Goal: Navigation & Orientation: Find specific page/section

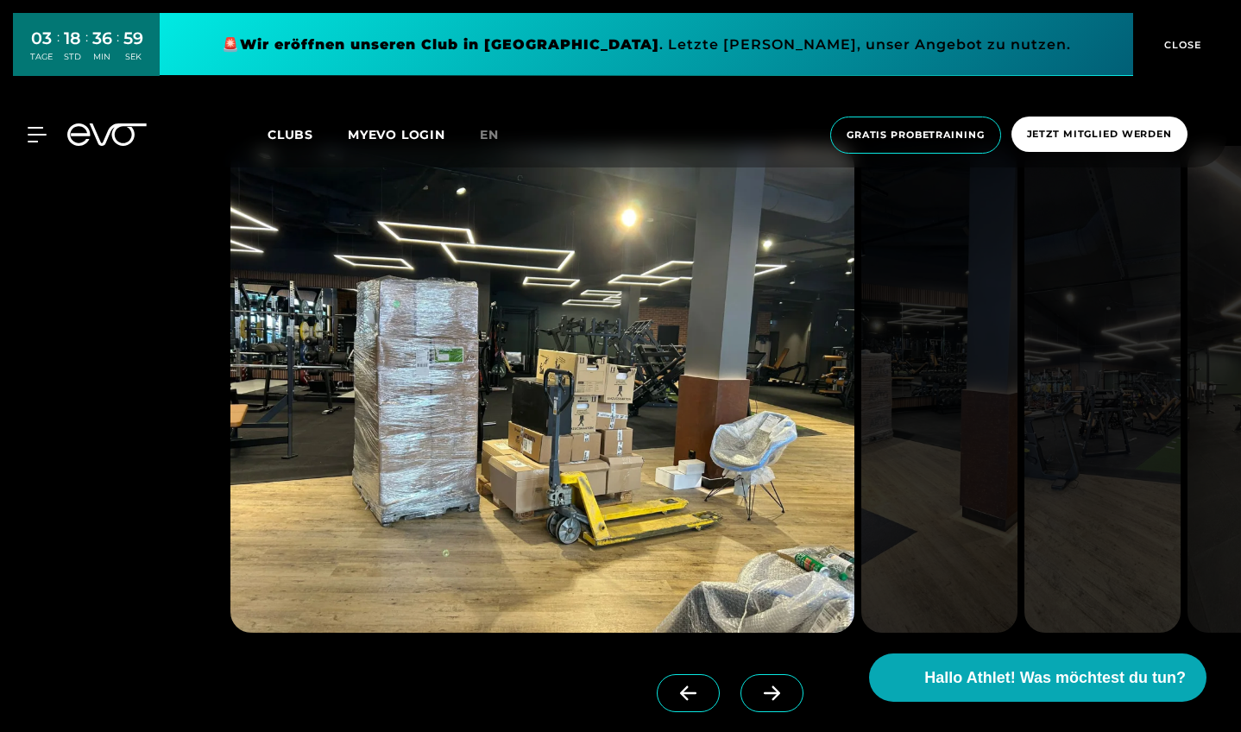
scroll to position [2510, 0]
click at [770, 562] on span at bounding box center [771, 693] width 63 height 38
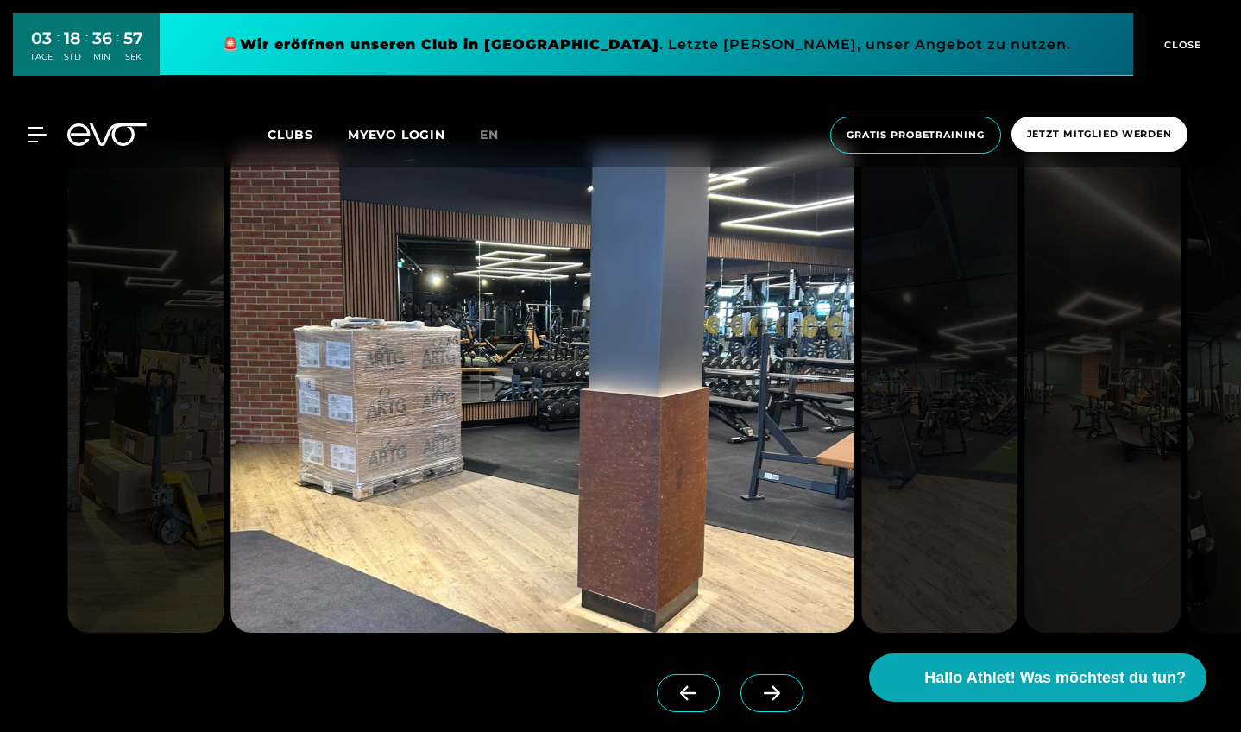
click at [770, 562] on span at bounding box center [771, 693] width 63 height 38
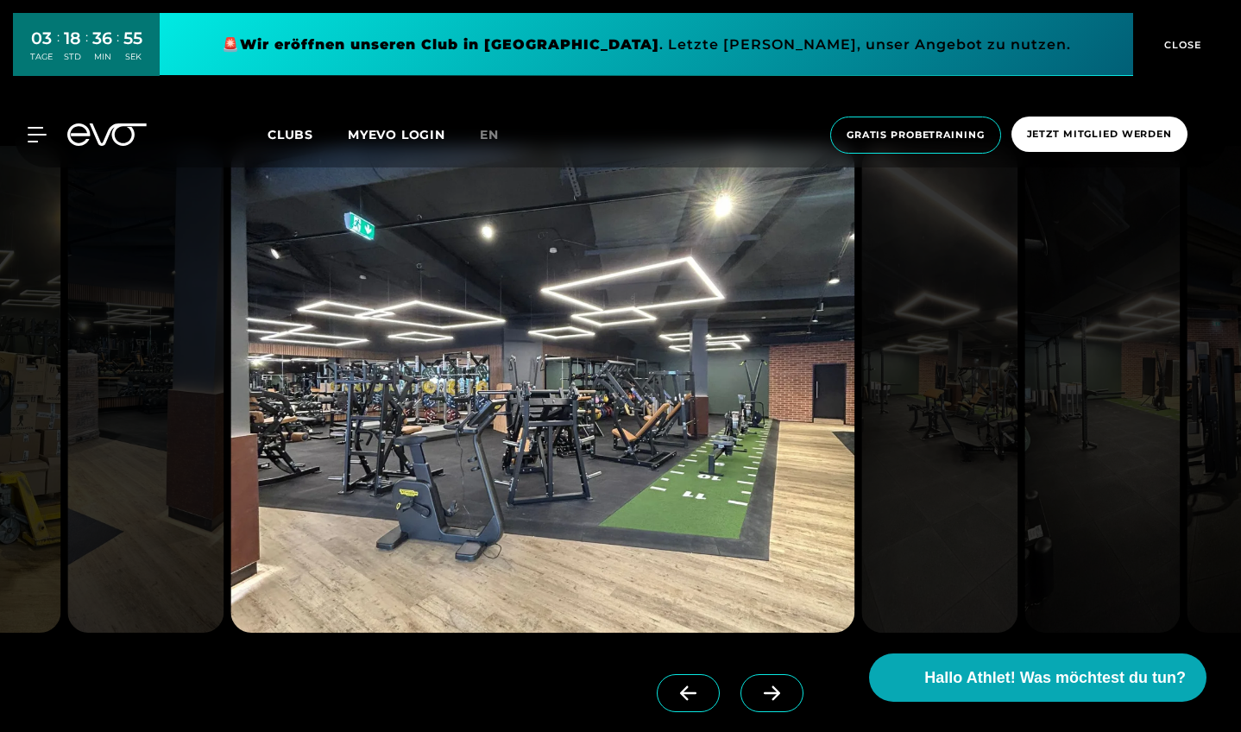
click at [770, 562] on span at bounding box center [771, 693] width 63 height 38
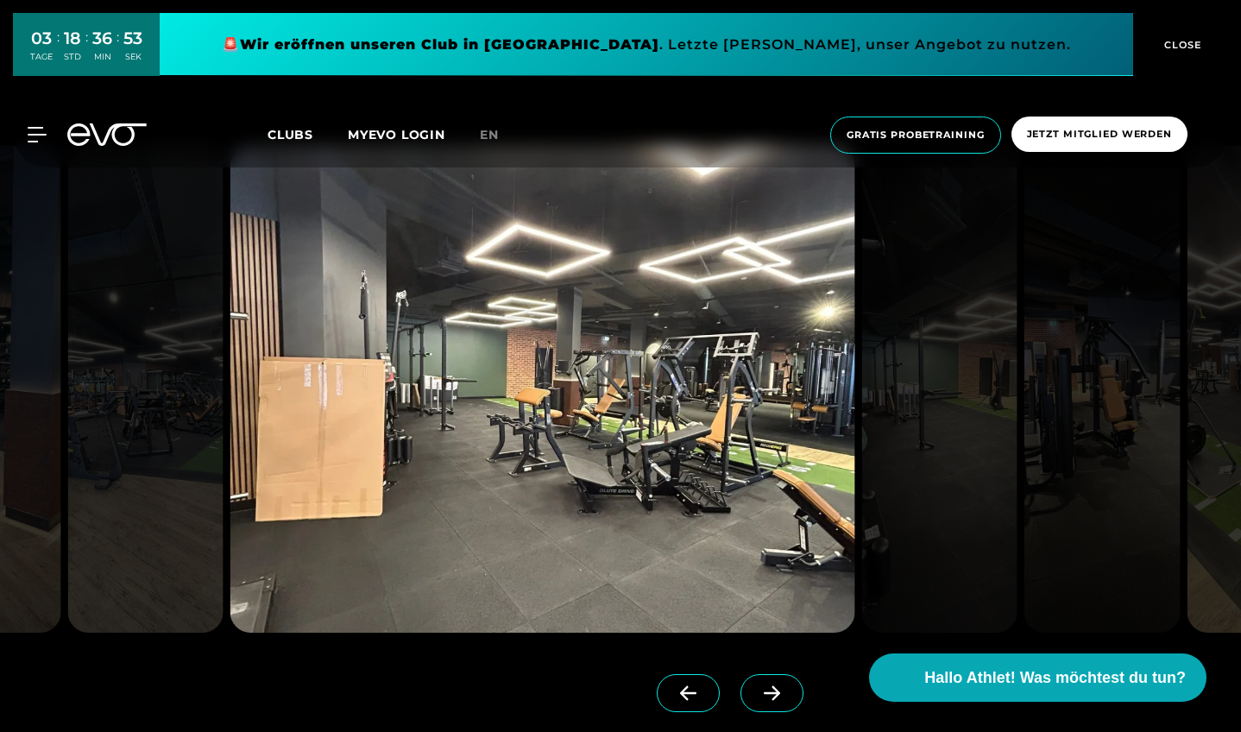
click at [770, 562] on span at bounding box center [771, 693] width 63 height 38
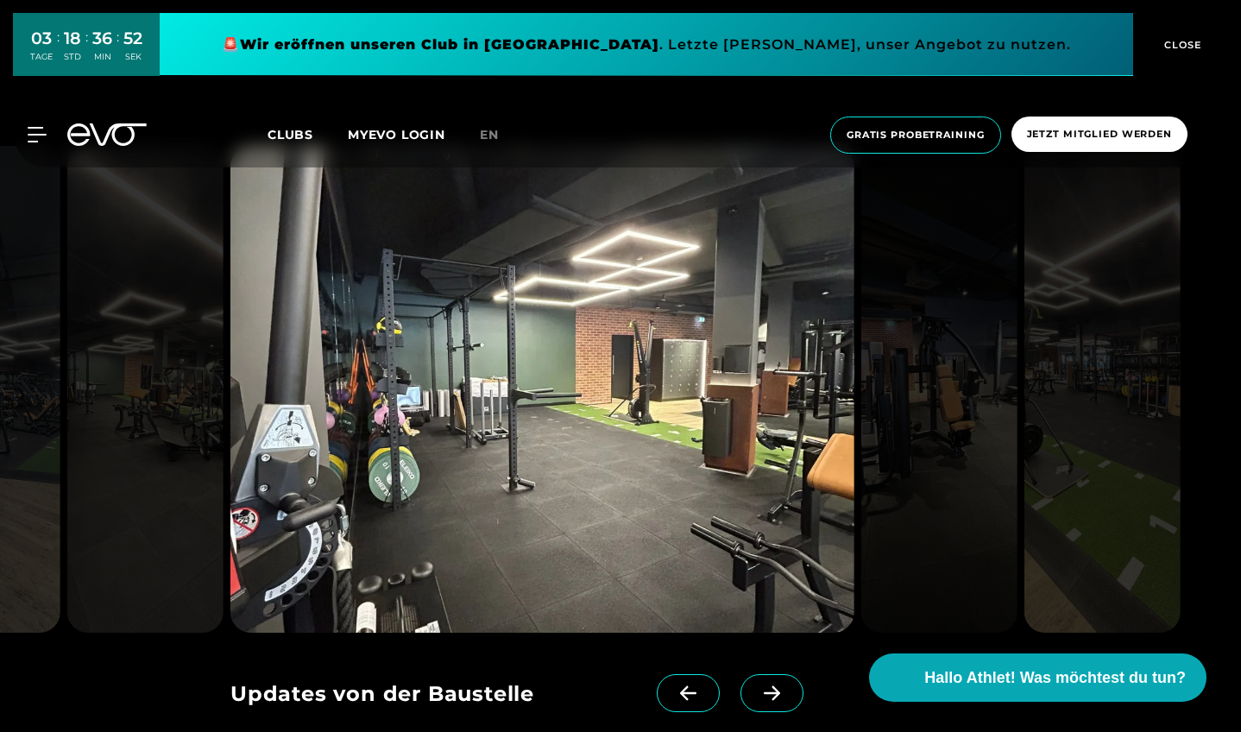
click at [770, 562] on span at bounding box center [771, 693] width 63 height 38
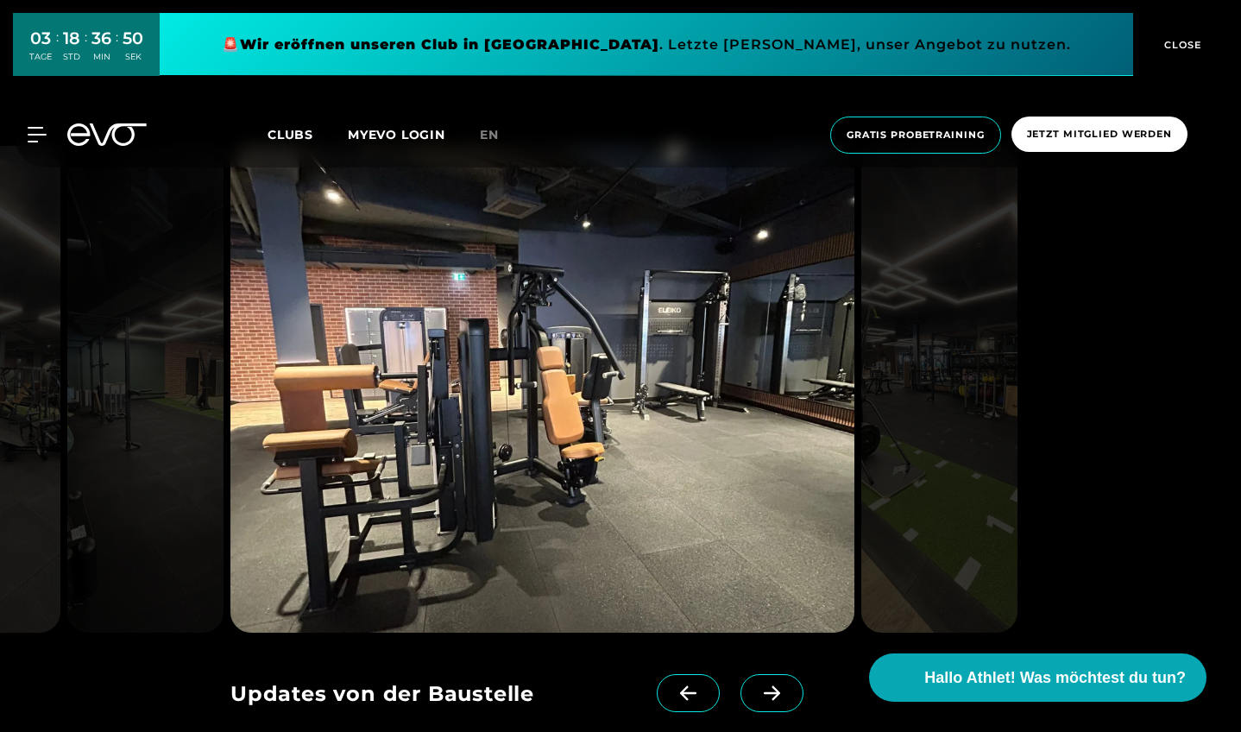
click at [770, 562] on span at bounding box center [771, 693] width 63 height 38
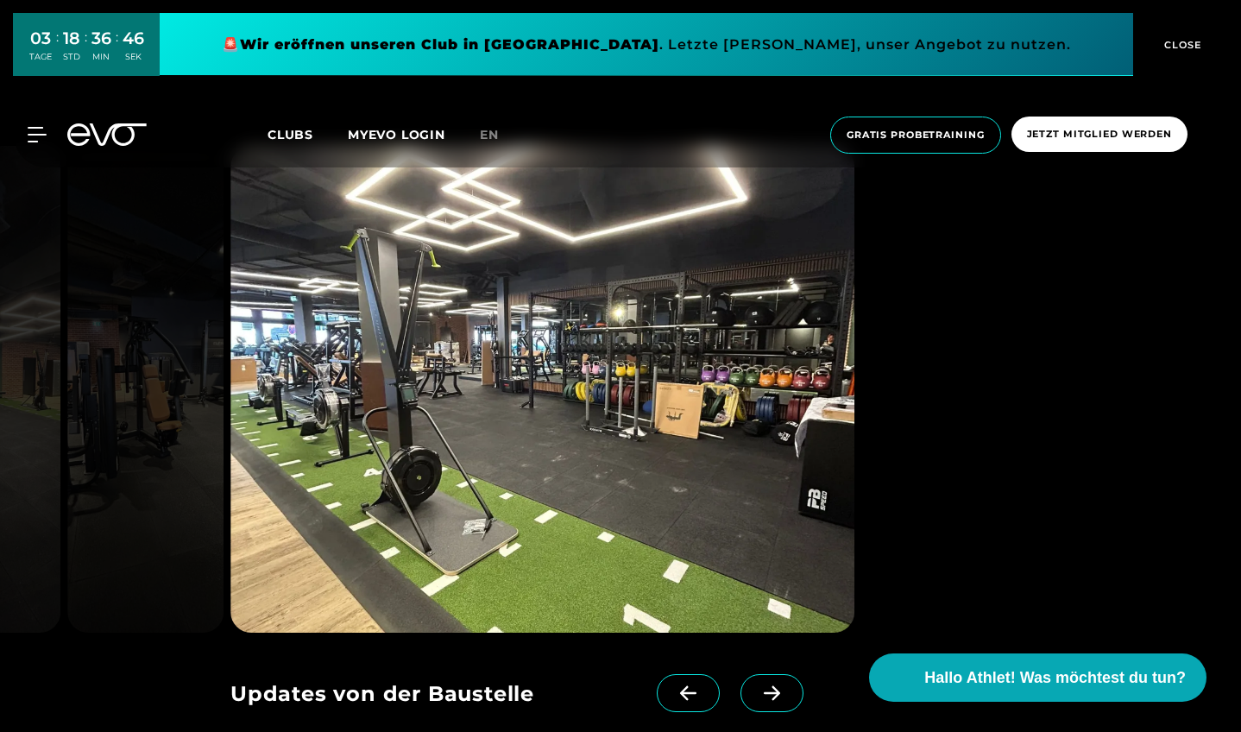
click at [770, 562] on span at bounding box center [771, 693] width 63 height 38
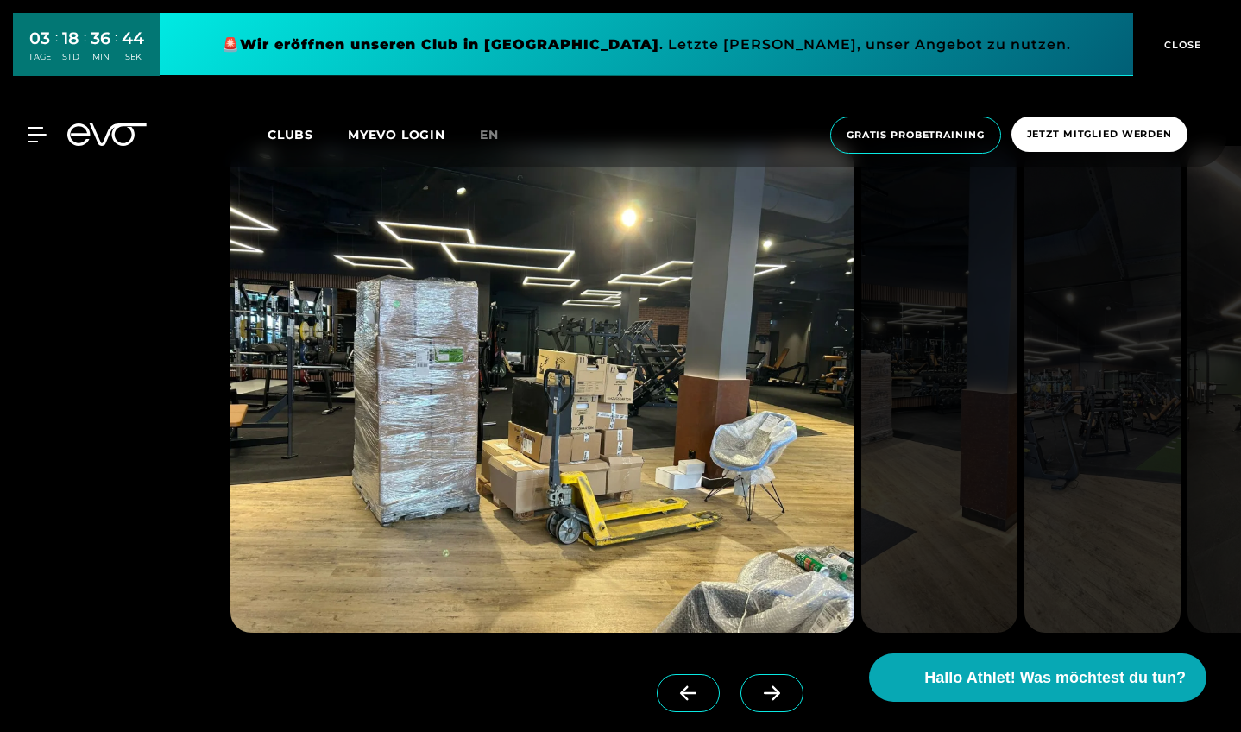
click at [298, 135] on span "Clubs" at bounding box center [290, 135] width 46 height 16
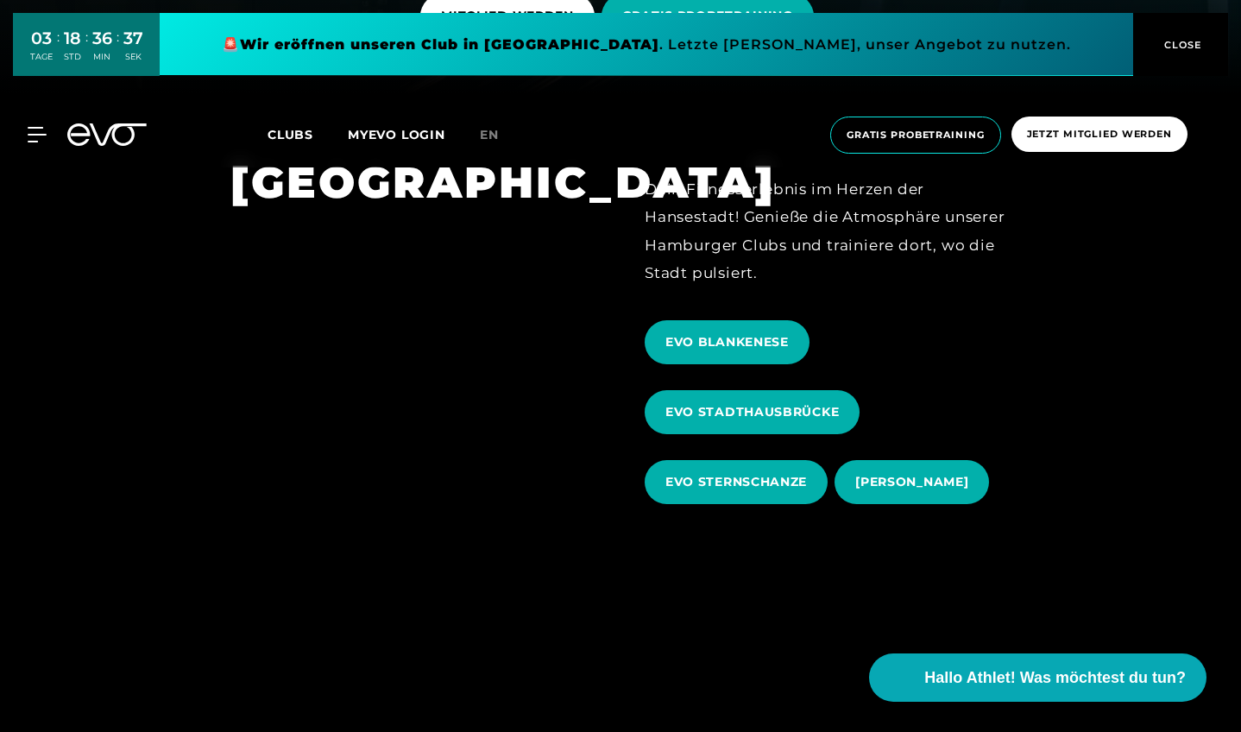
scroll to position [639, 0]
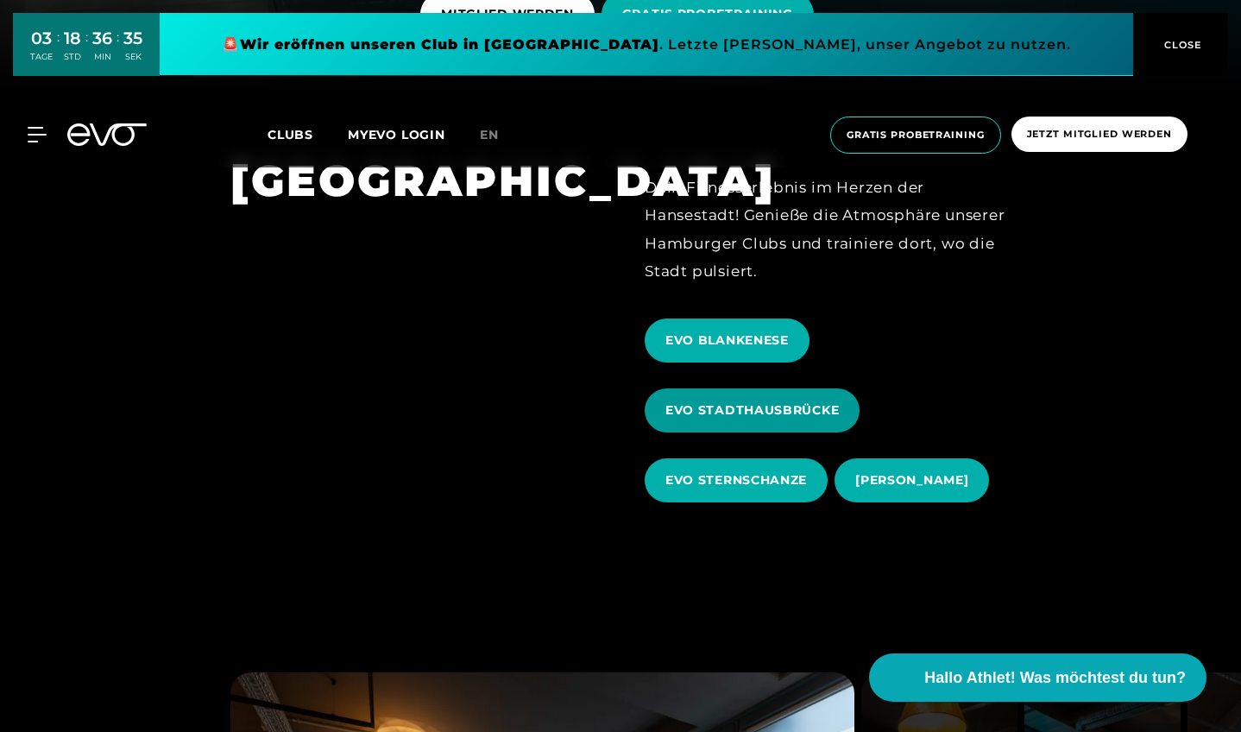
click at [760, 428] on span "EVO STADTHAUSBRÜCKE" at bounding box center [751, 410] width 215 height 44
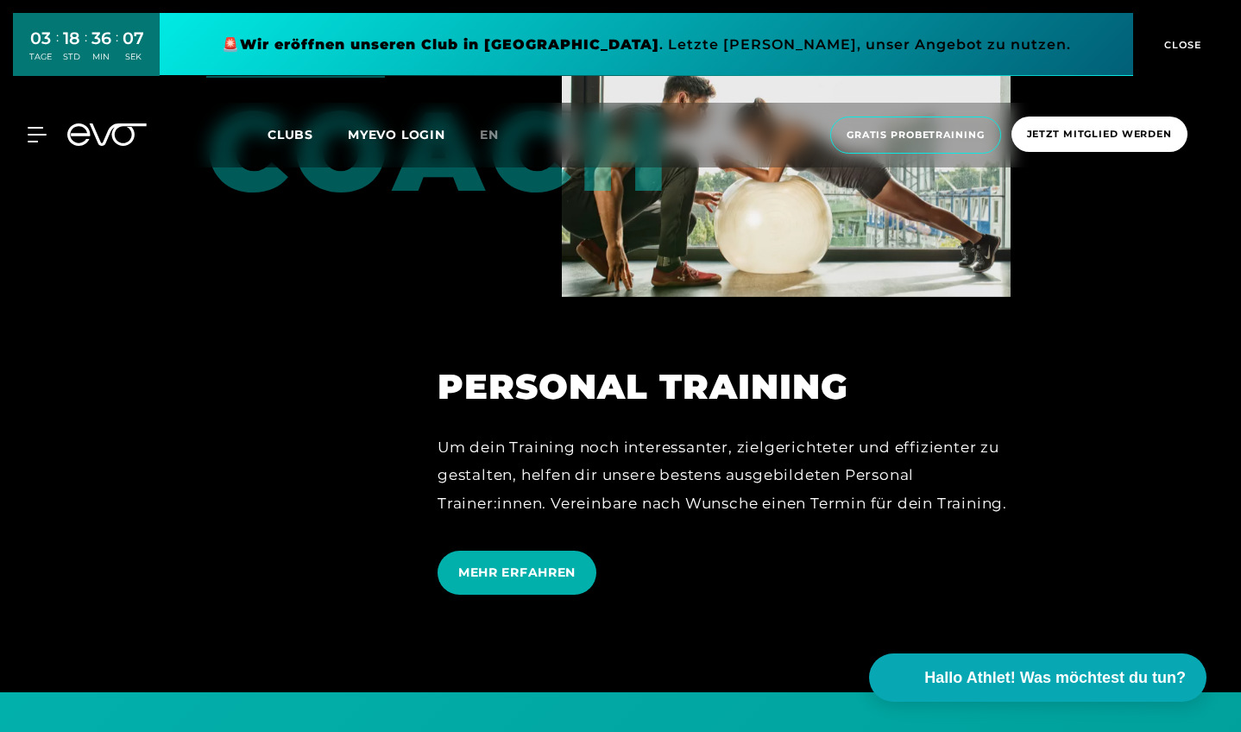
scroll to position [4202, 0]
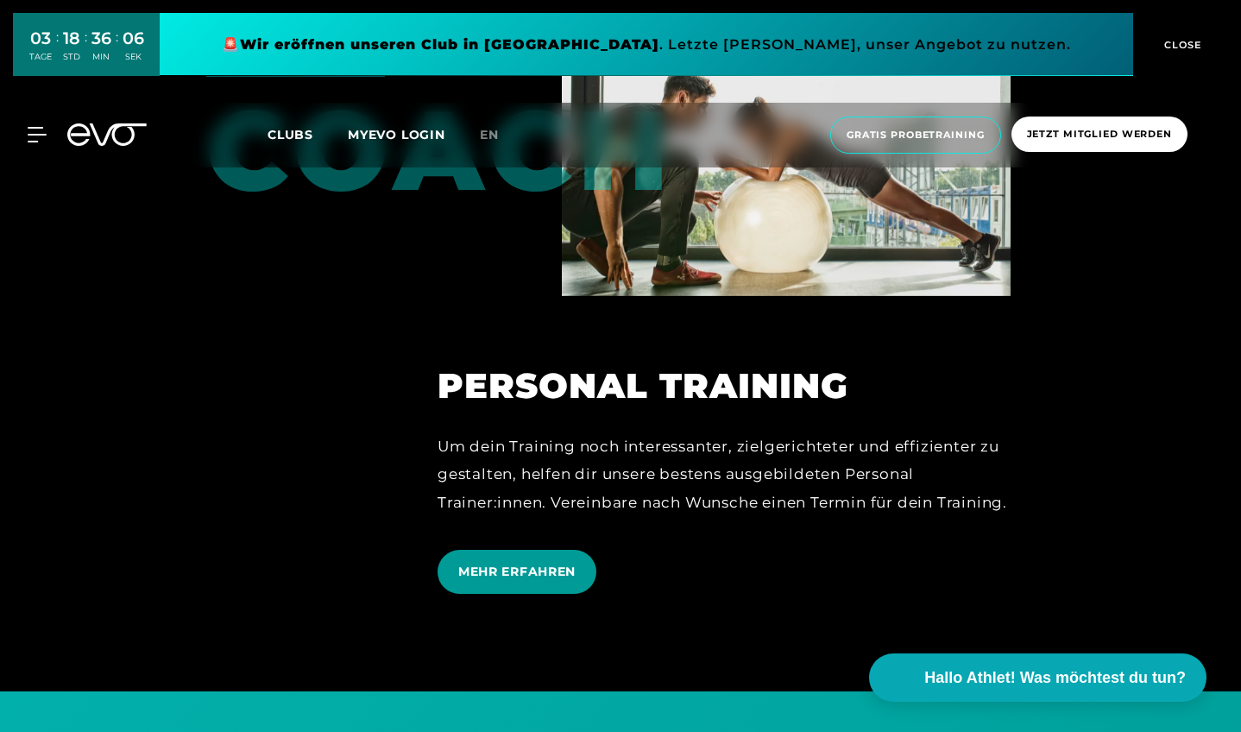
click at [492, 562] on span "MEHR ERFAHREN" at bounding box center [516, 572] width 159 height 44
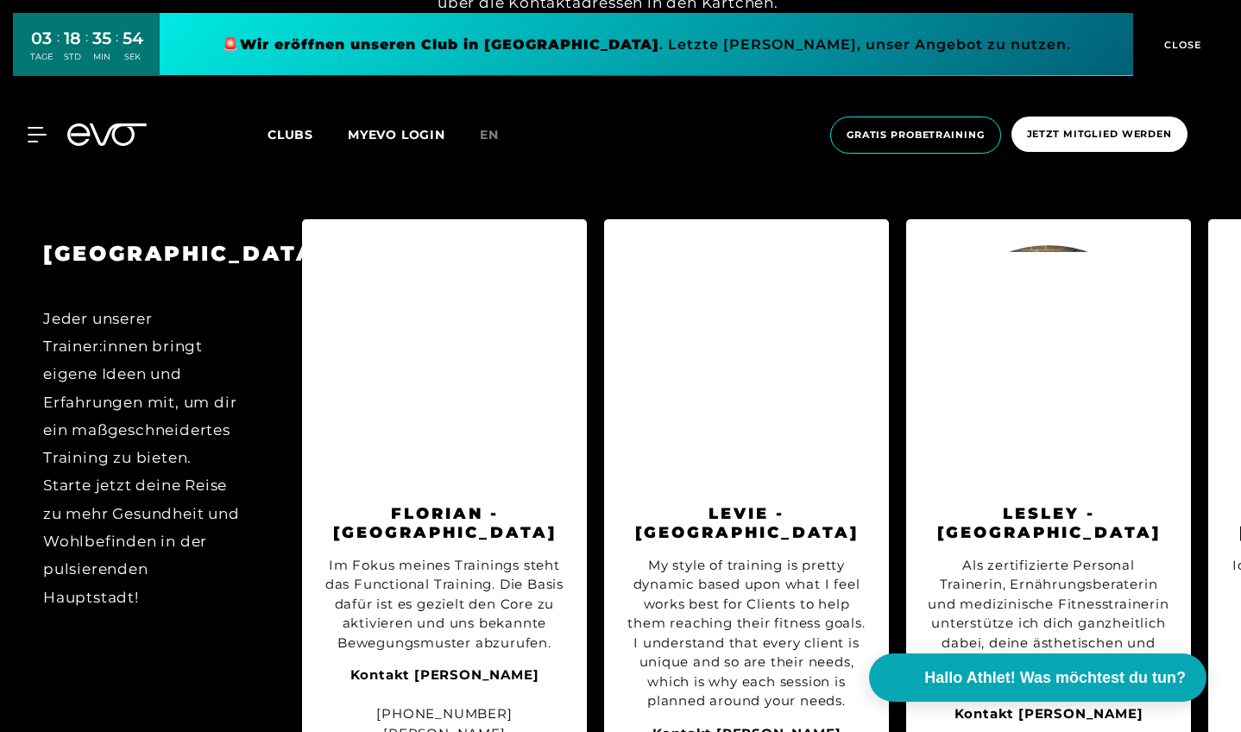
scroll to position [1737, 0]
